Goal: Check status: Check status

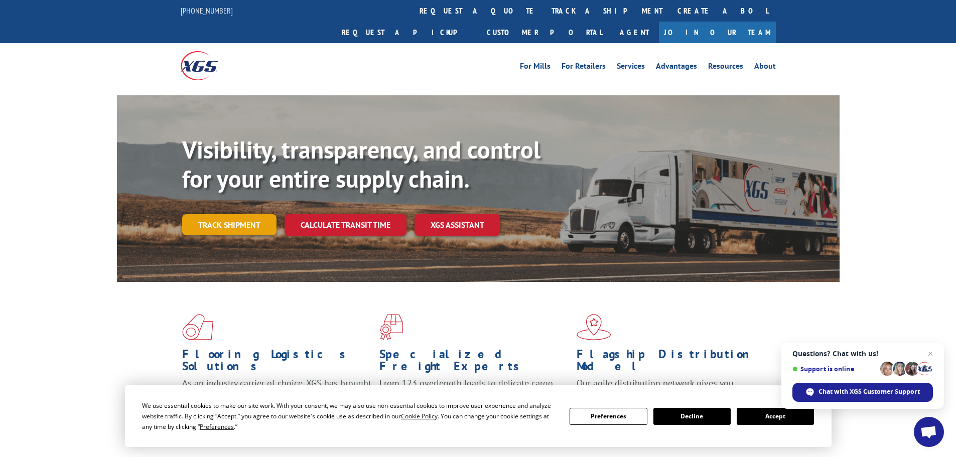
click at [255, 214] on link "Track shipment" at bounding box center [229, 224] width 94 height 21
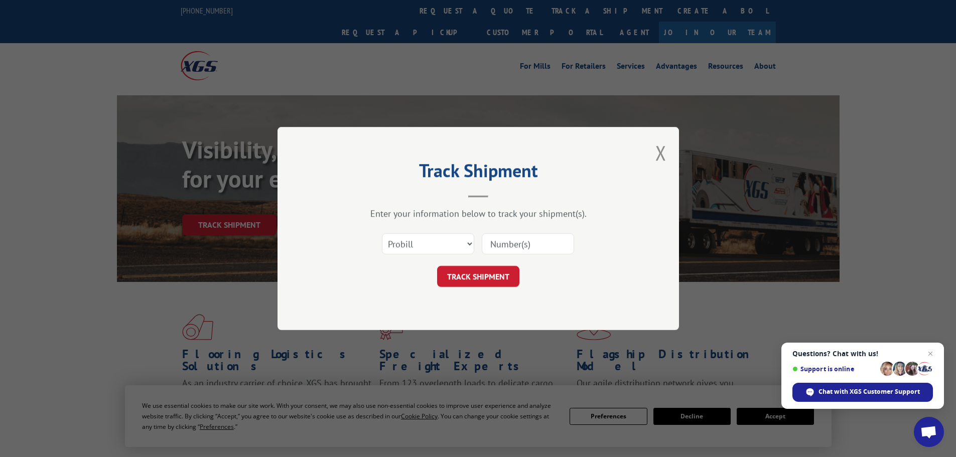
click at [529, 243] on input at bounding box center [528, 243] width 92 height 21
paste input "17614536"
type input "17614536"
click at [499, 272] on button "TRACK SHIPMENT" at bounding box center [478, 276] width 82 height 21
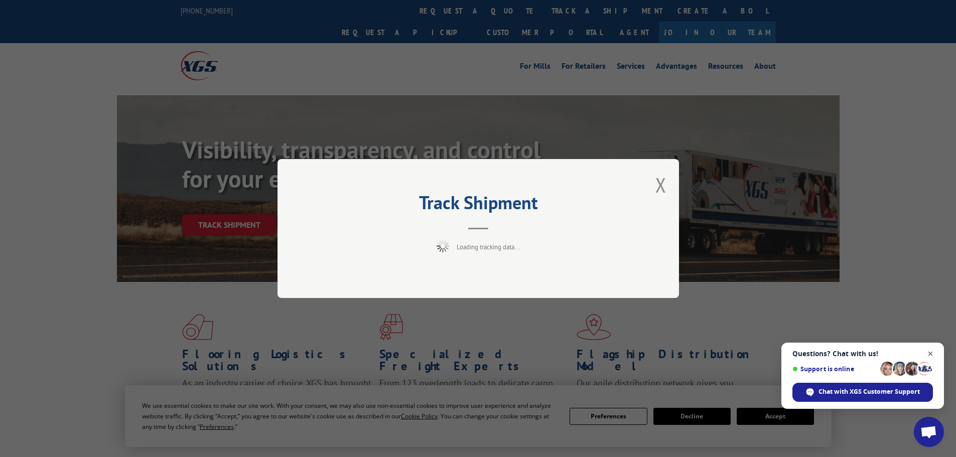
click at [931, 351] on span "Close chat" at bounding box center [930, 354] width 13 height 13
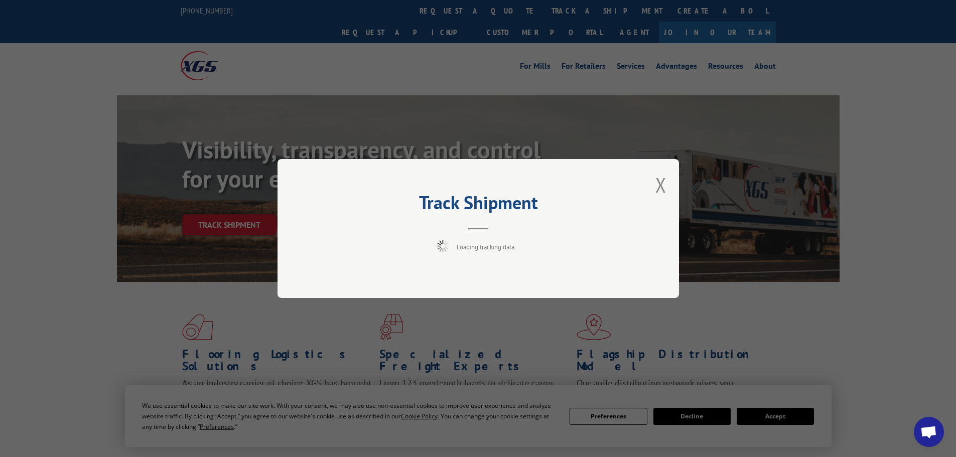
click at [781, 417] on div "Track Shipment Loading tracking data..." at bounding box center [478, 228] width 956 height 457
click at [660, 184] on button "Close modal" at bounding box center [660, 185] width 11 height 27
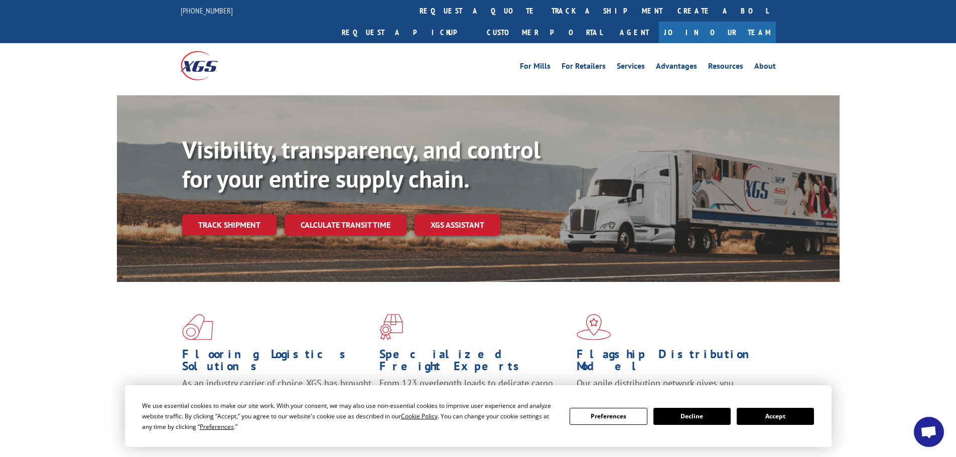
click at [707, 417] on button "Decline" at bounding box center [691, 416] width 77 height 17
